Goal: Information Seeking & Learning: Learn about a topic

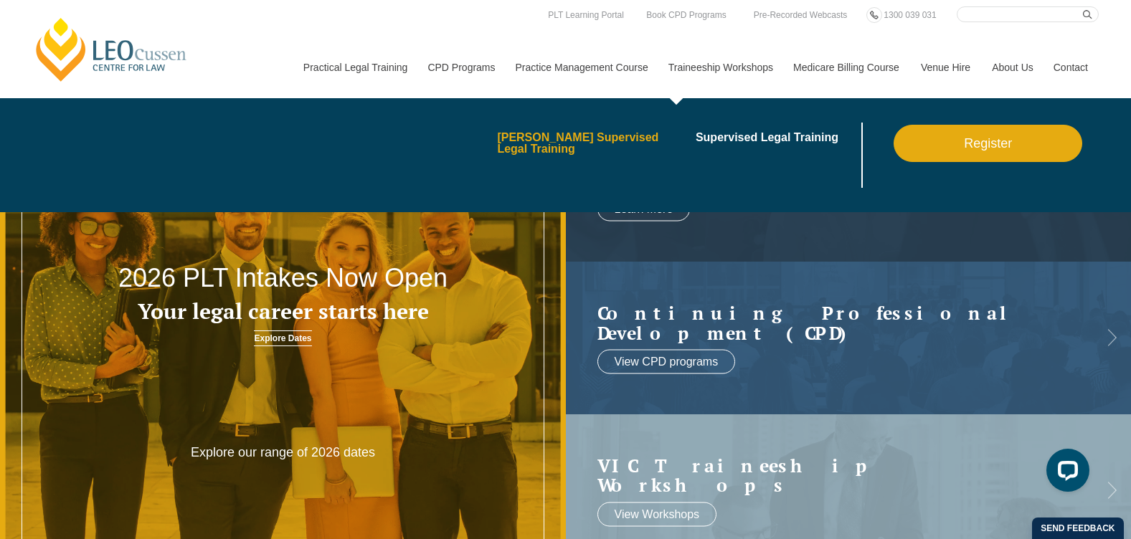
click at [590, 133] on link "[PERSON_NAME] Supervised Legal Training" at bounding box center [591, 143] width 189 height 23
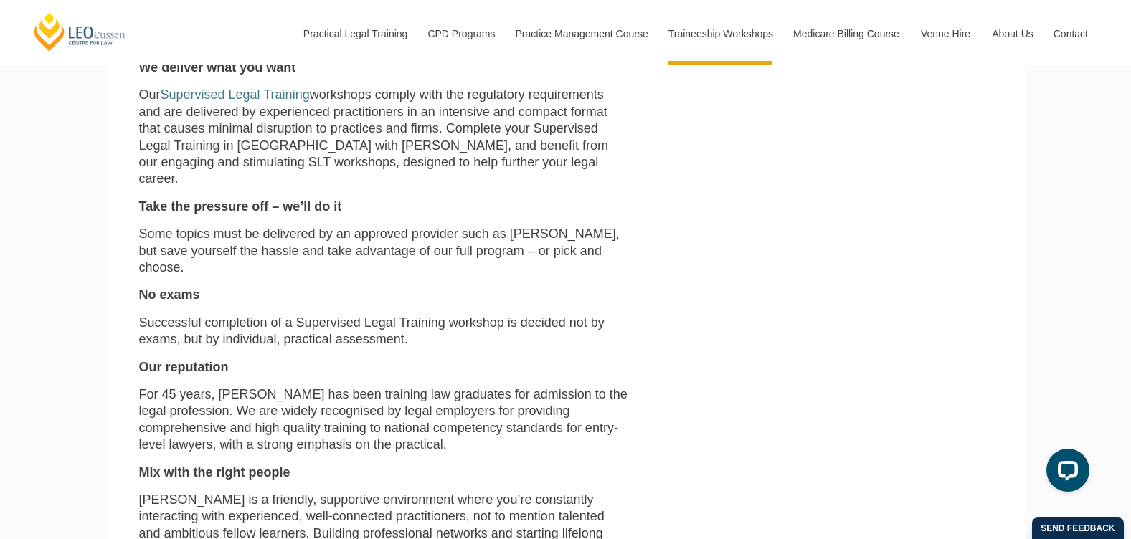
scroll to position [430, 0]
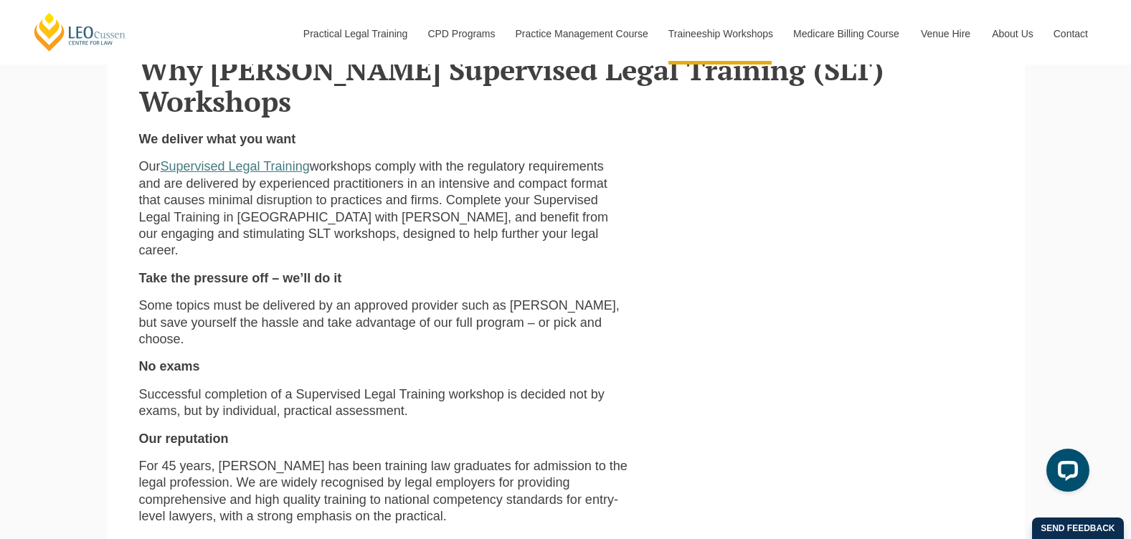
click at [232, 159] on link "Supervised Legal Training" at bounding box center [235, 166] width 149 height 14
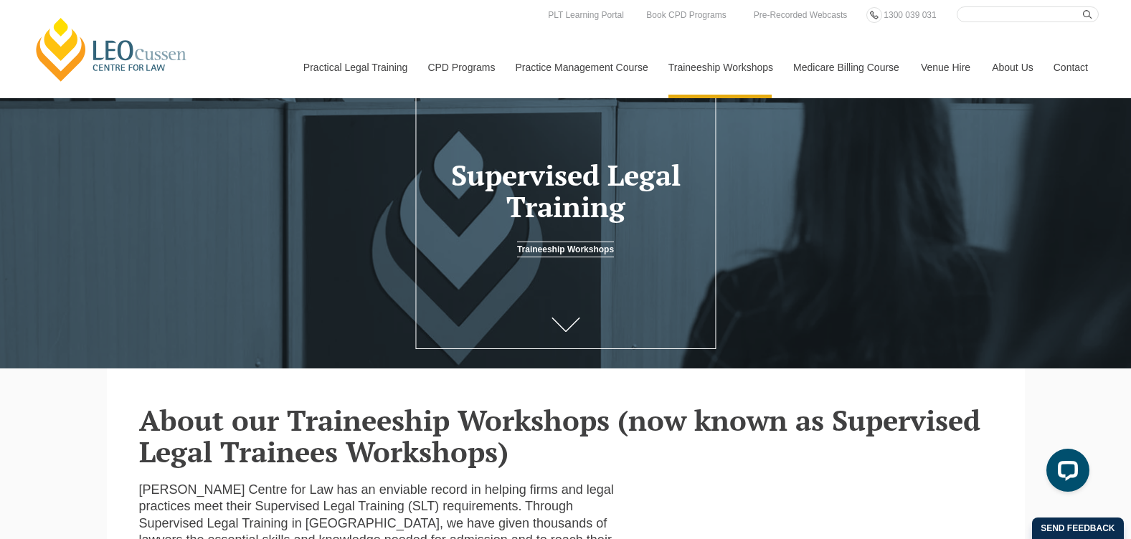
scroll to position [8, 0]
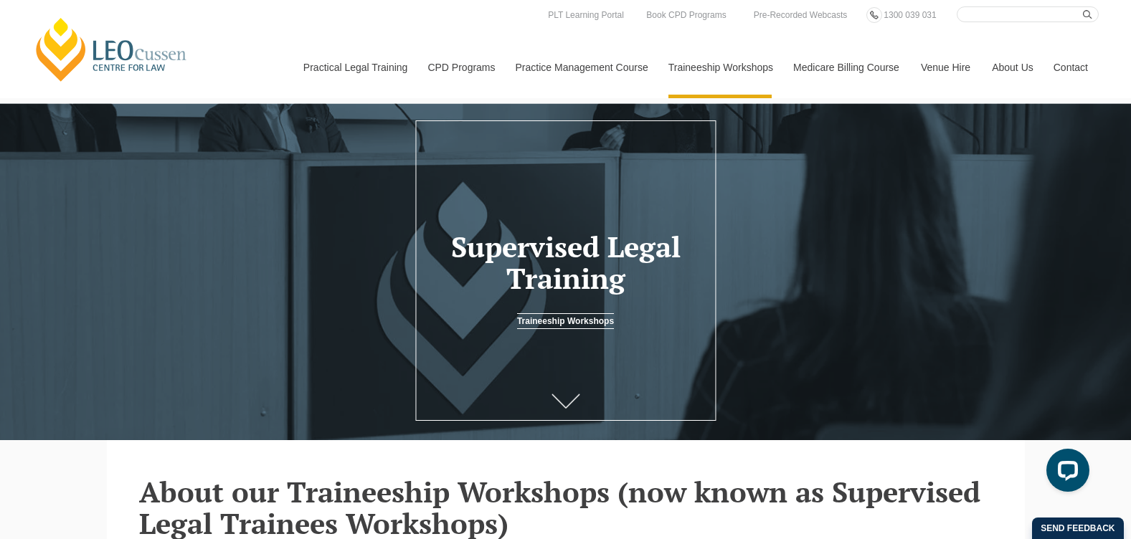
click at [570, 397] on icon at bounding box center [566, 401] width 29 height 14
click at [580, 320] on link "Traineeship Workshops" at bounding box center [565, 321] width 97 height 16
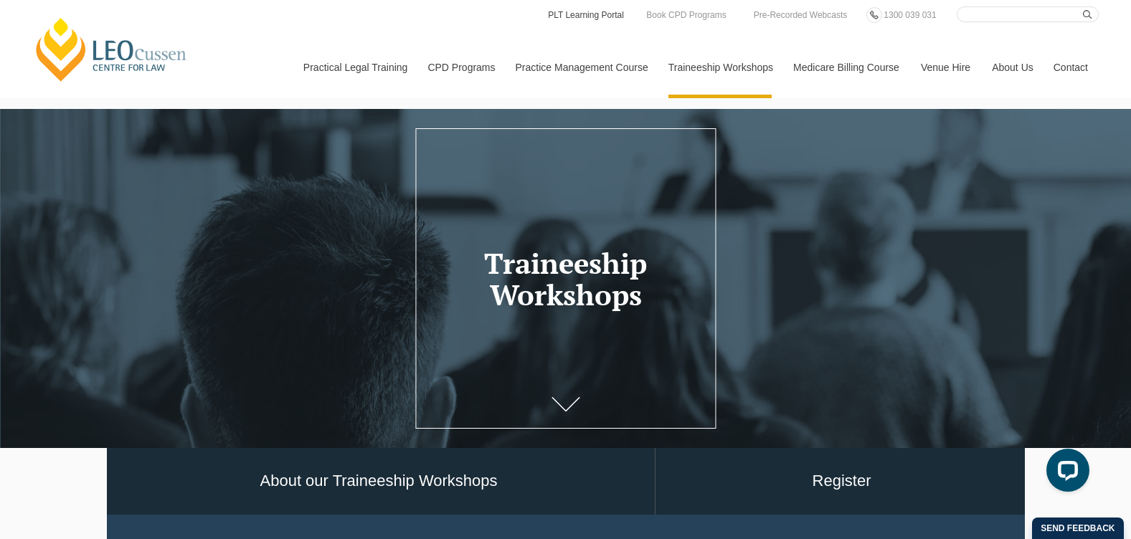
click at [596, 14] on link "PLT Learning Portal" at bounding box center [586, 15] width 79 height 16
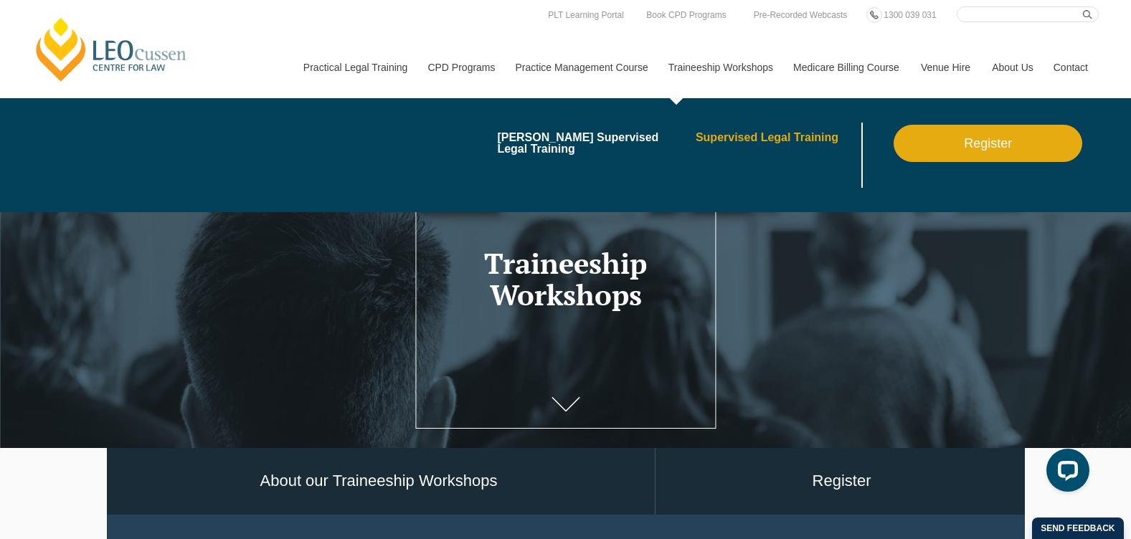
click at [733, 136] on link "Supervised Legal Training" at bounding box center [777, 137] width 163 height 11
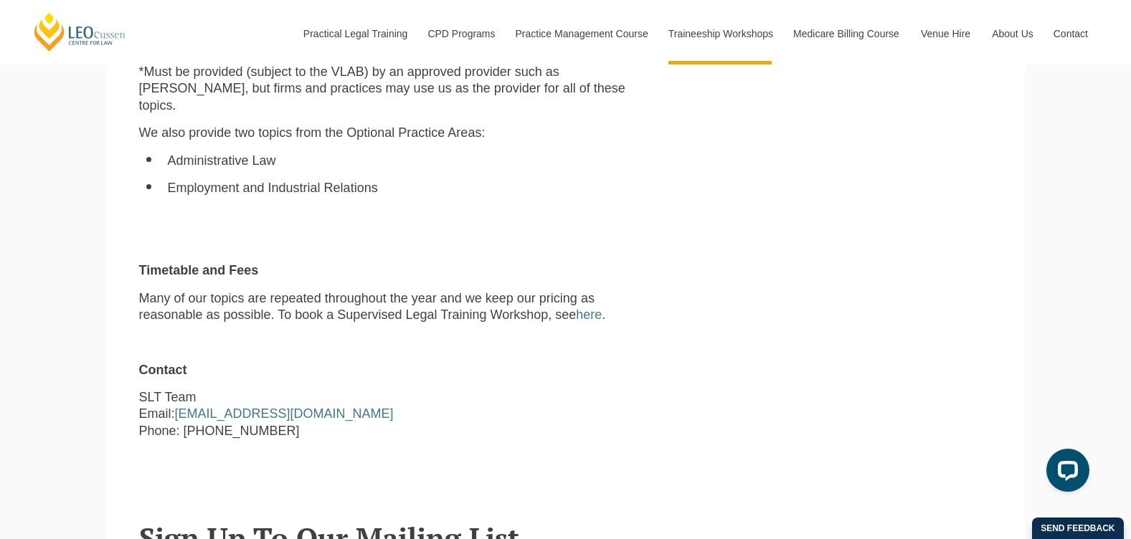
scroll to position [1227, 0]
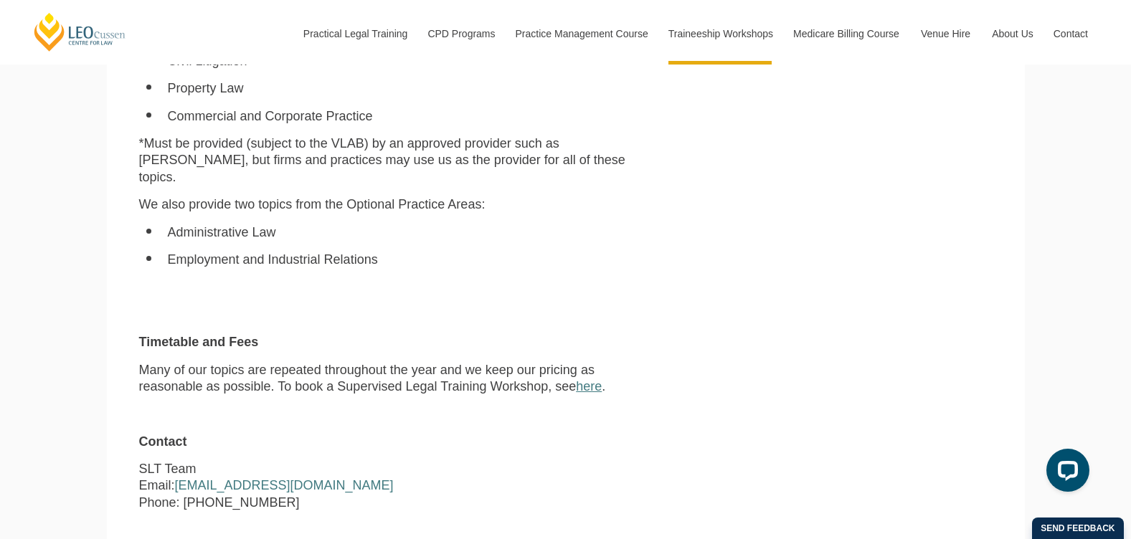
click at [594, 379] on link "here" at bounding box center [589, 386] width 26 height 14
